Goal: Navigation & Orientation: Find specific page/section

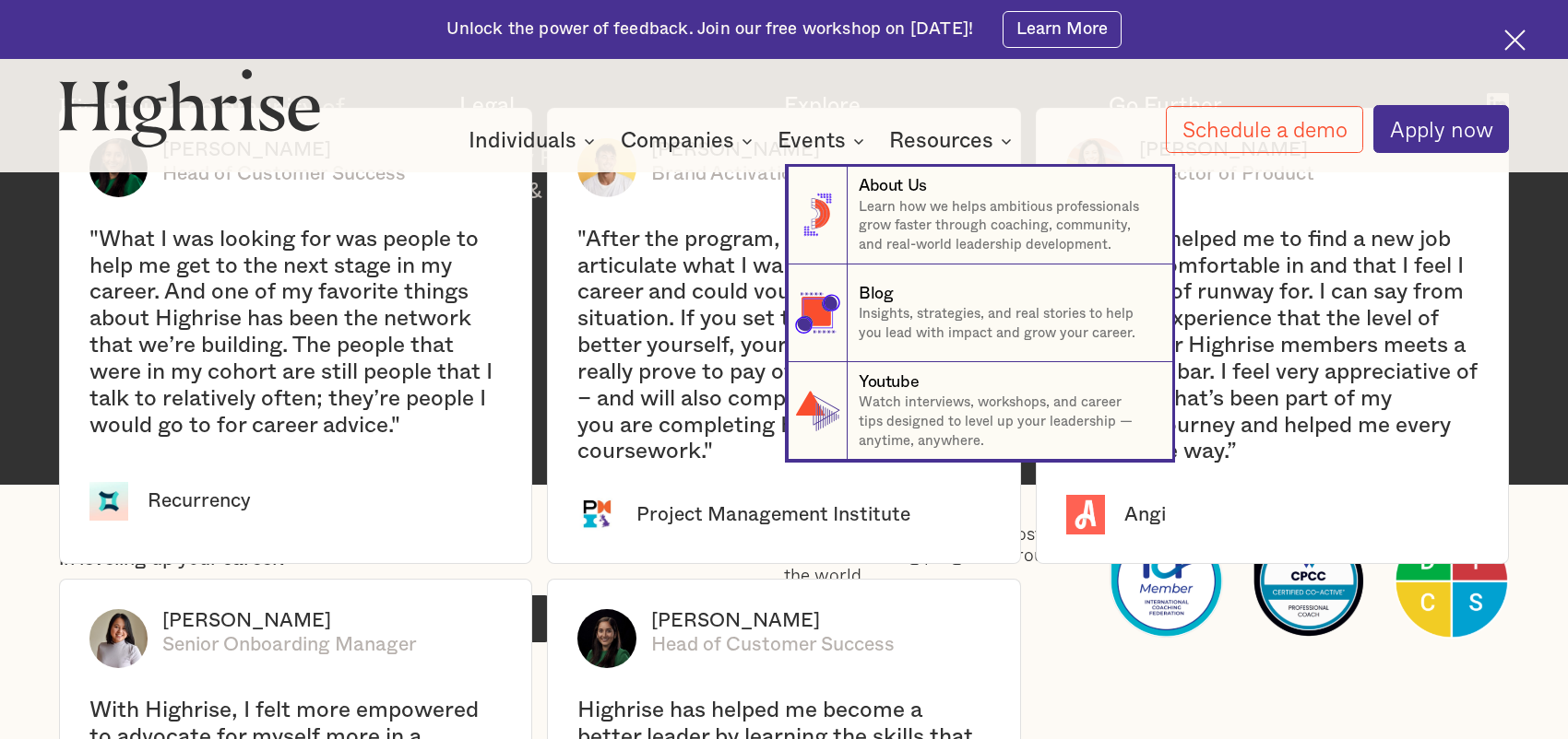
scroll to position [3502, 0]
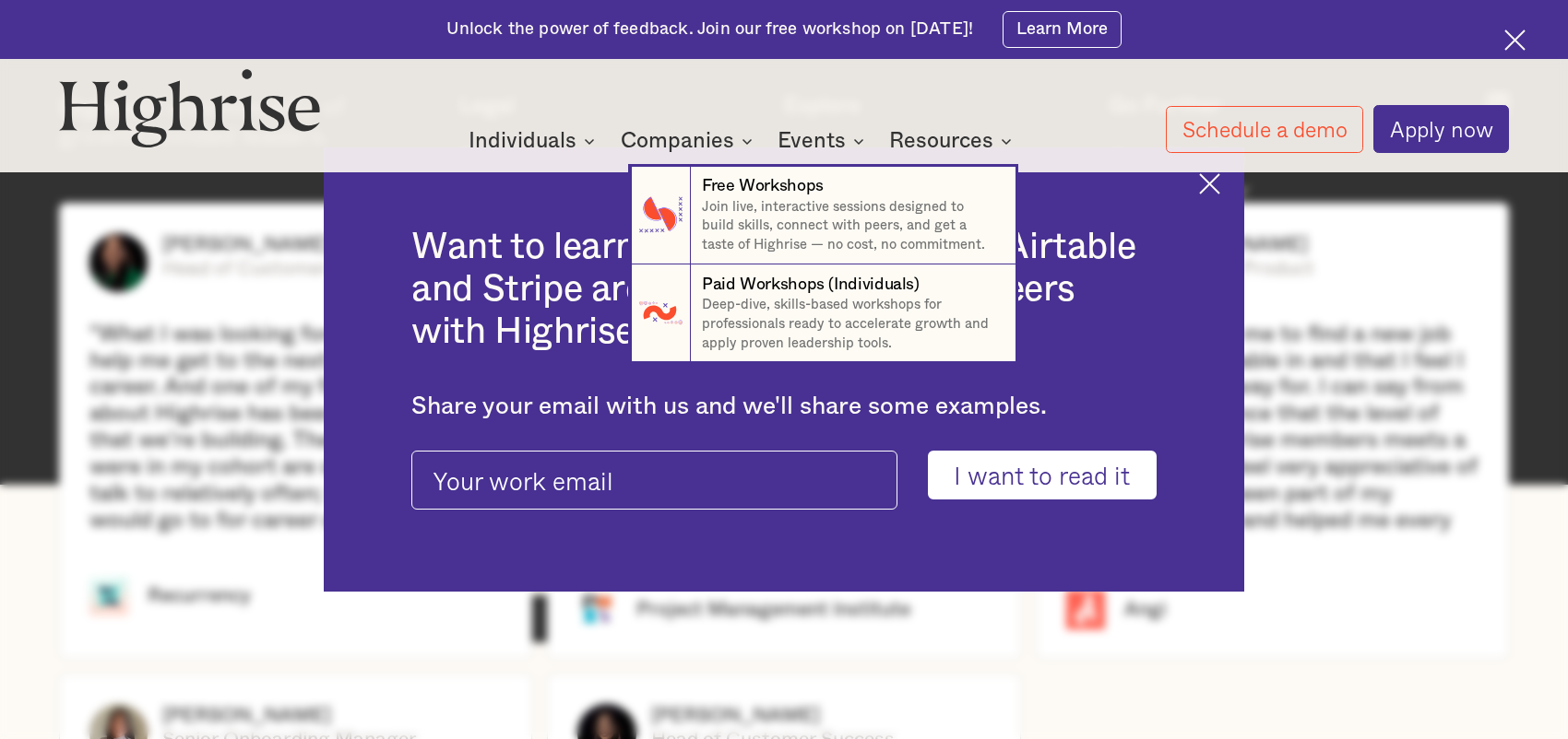
click at [1209, 177] on nav "7 Free Workshops Join live, interactive sessions designed to build skills, conn…" at bounding box center [784, 244] width 1107 height 235
click at [1225, 175] on nav "7 Free Workshops Join live, interactive sessions designed to build skills, conn…" at bounding box center [784, 244] width 1107 height 235
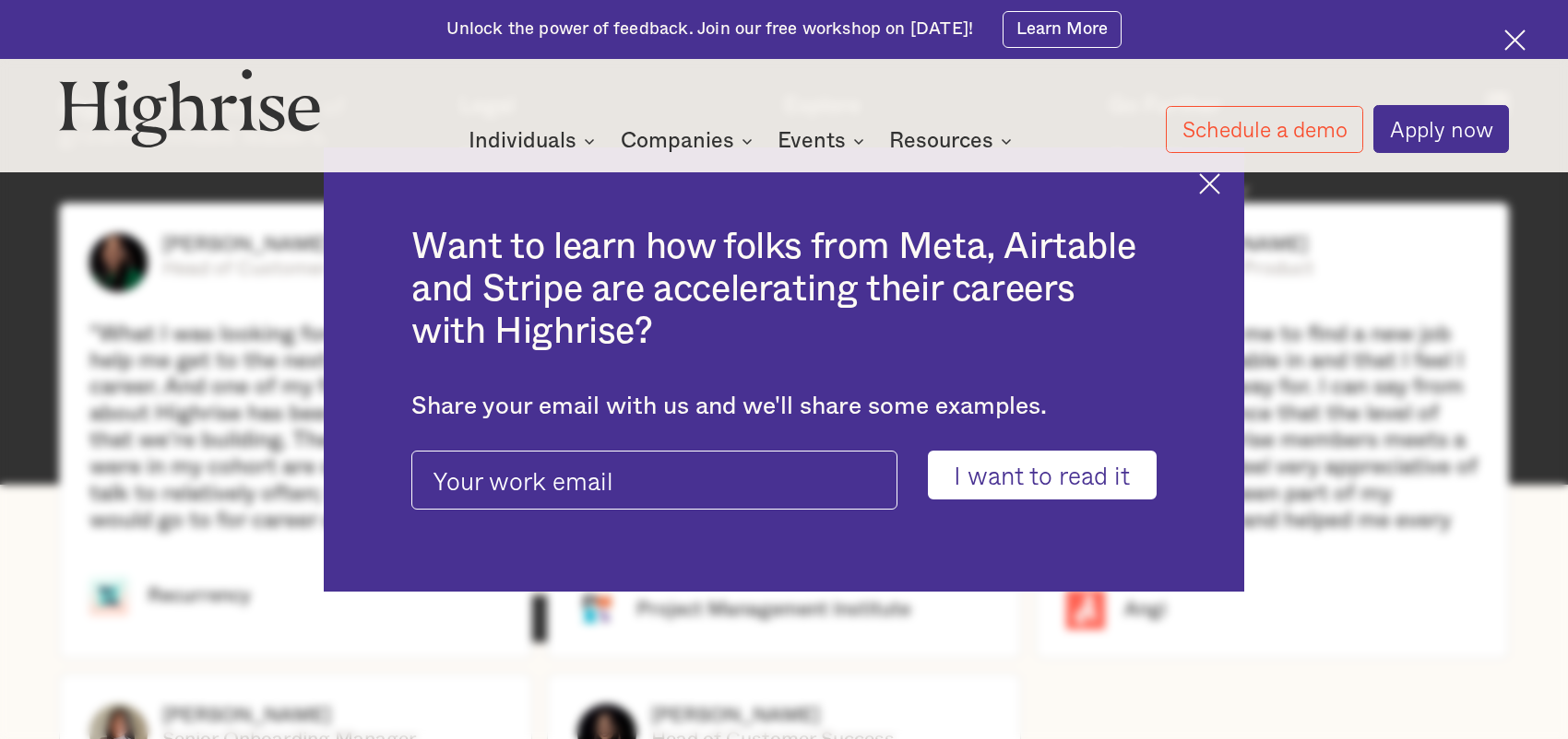
click at [1521, 36] on img at bounding box center [1515, 40] width 21 height 21
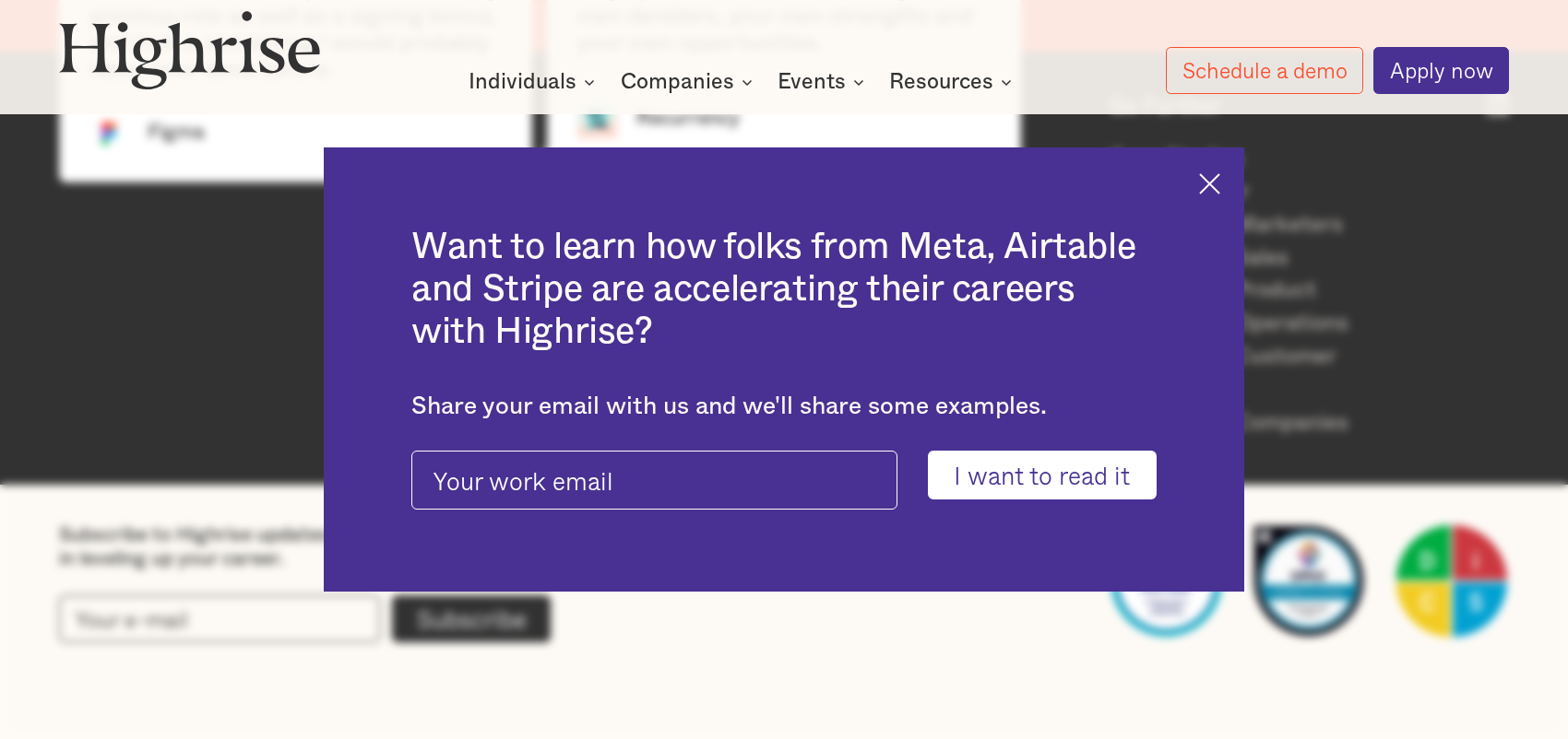
scroll to position [4668, 0]
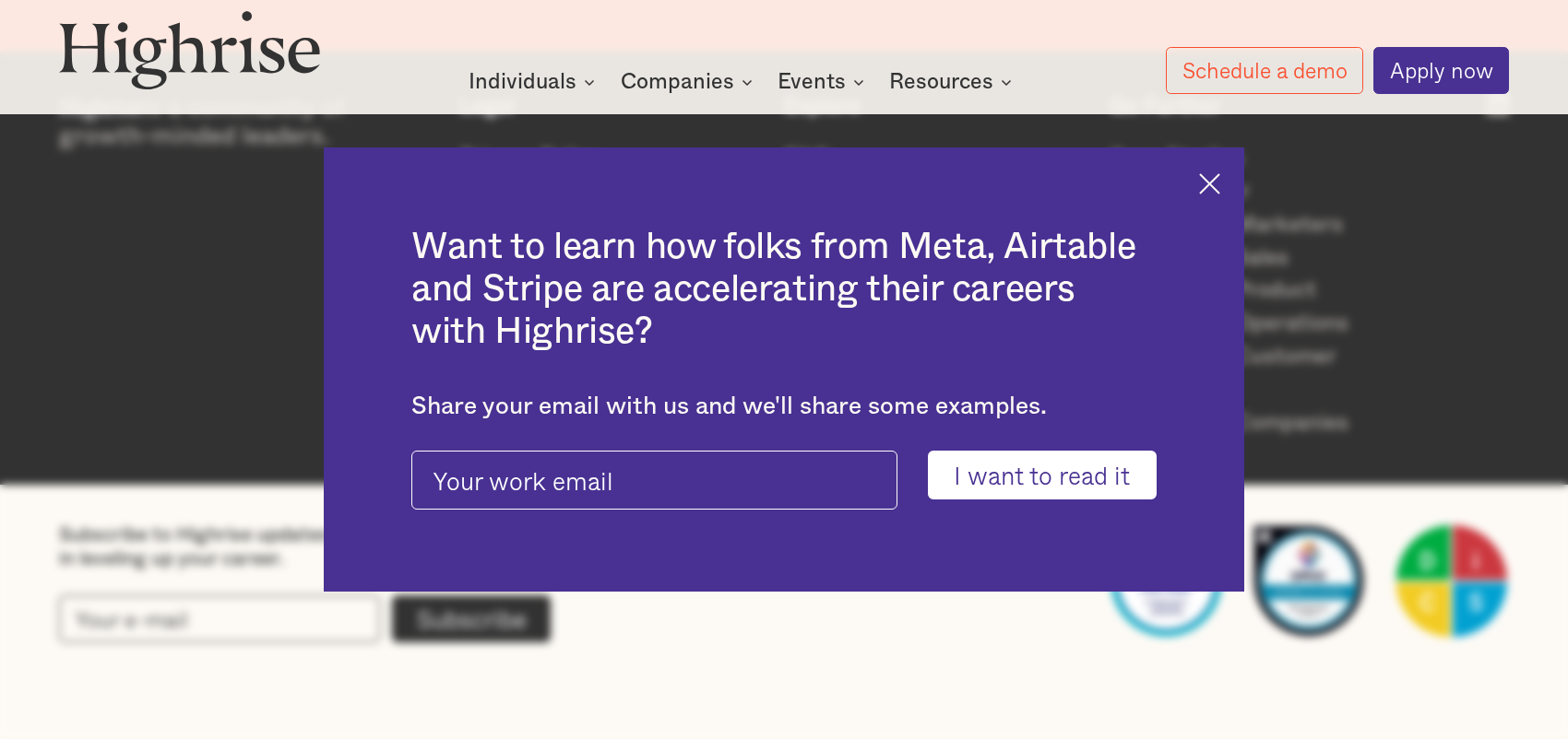
click at [1220, 178] on img at bounding box center [1209, 184] width 21 height 21
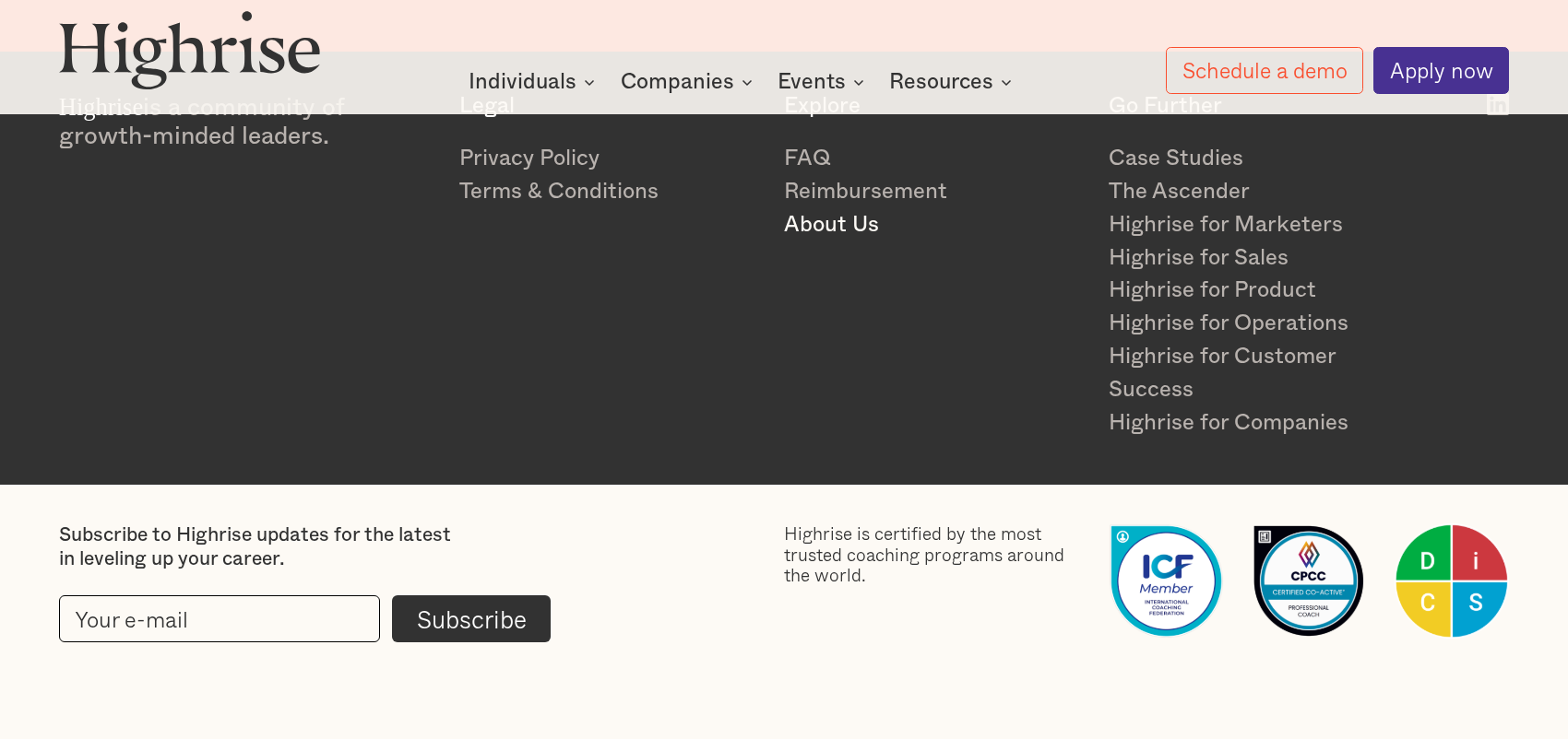
click at [830, 231] on link "About Us" at bounding box center [934, 226] width 300 height 33
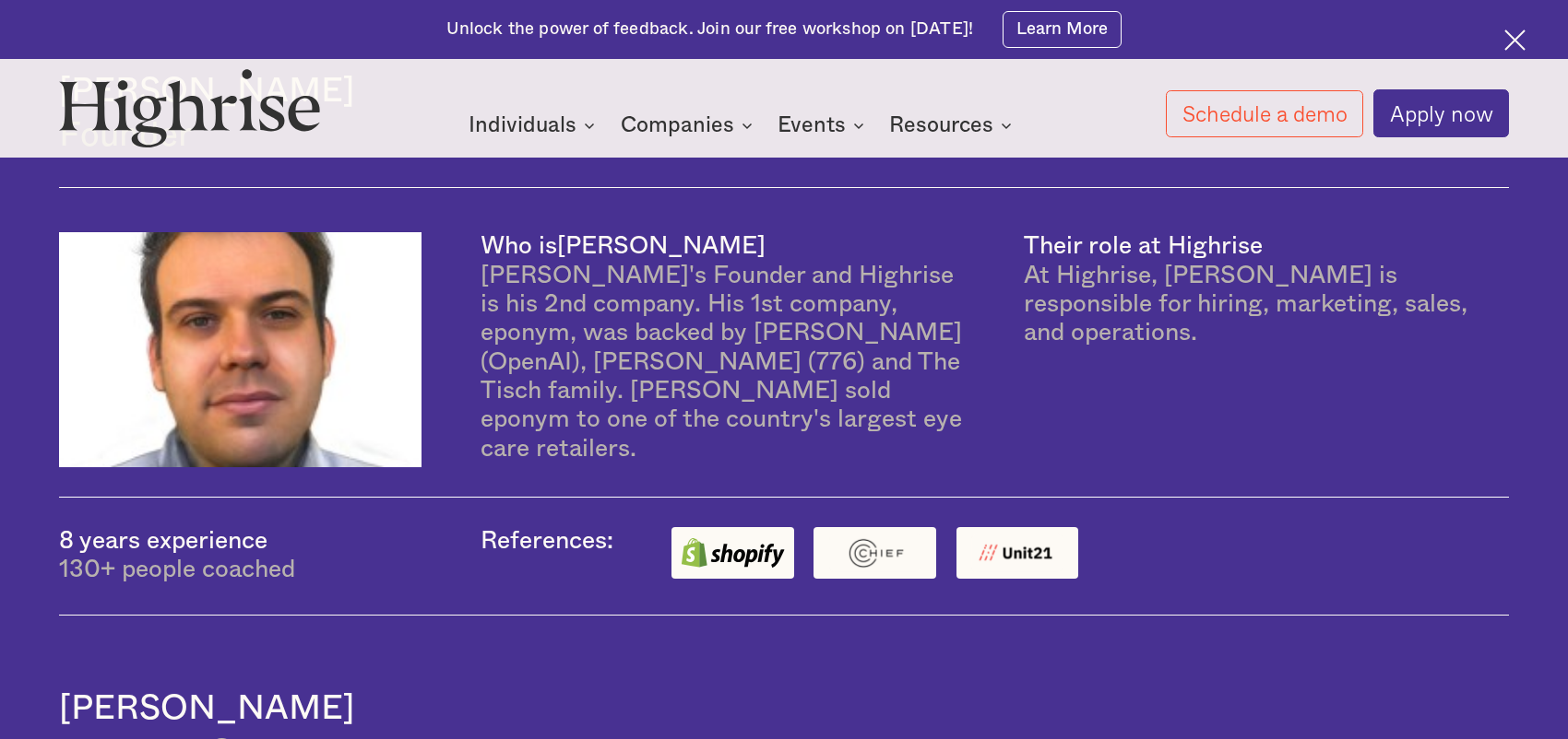
scroll to position [1567, 0]
